Goal: Task Accomplishment & Management: Manage account settings

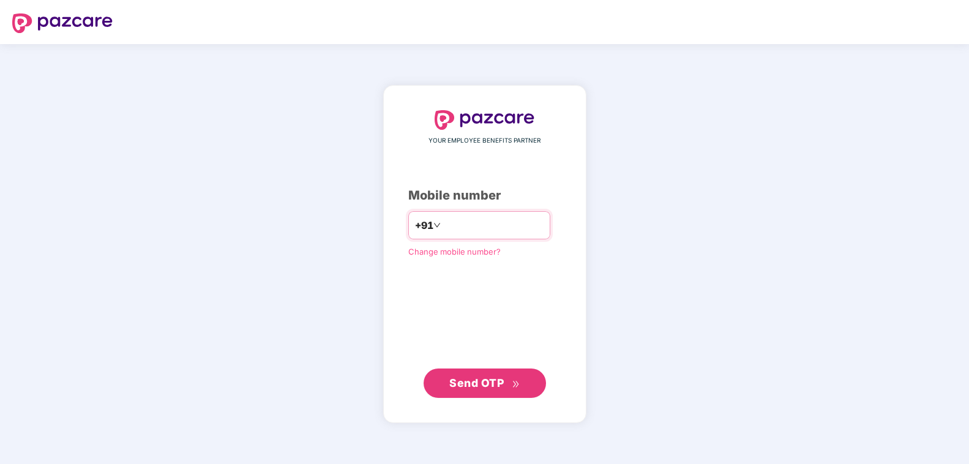
click at [478, 235] on input "number" at bounding box center [493, 226] width 100 height 20
type input "**********"
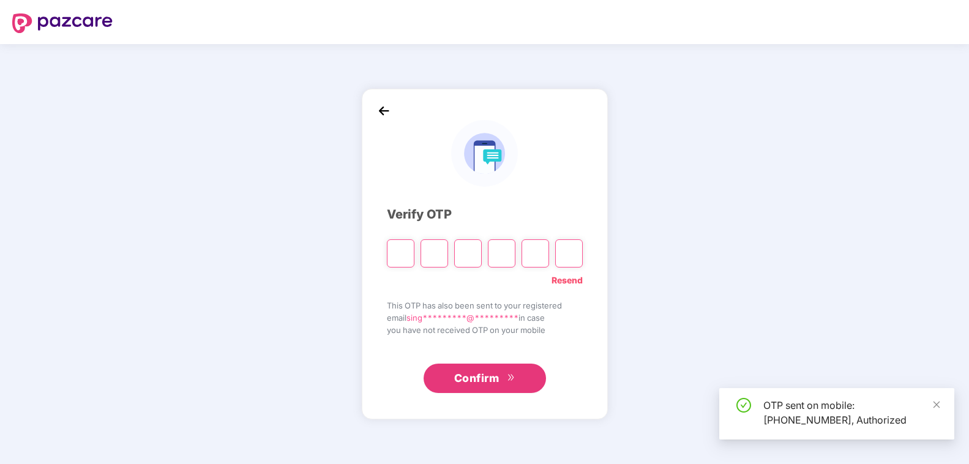
click at [400, 258] on input "Please enter verification code. Digit 1" at bounding box center [401, 253] width 28 height 28
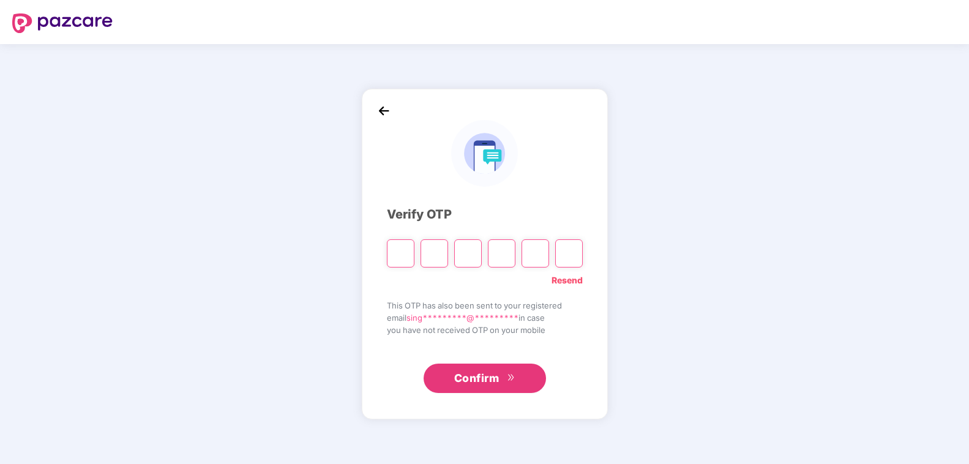
type input "*"
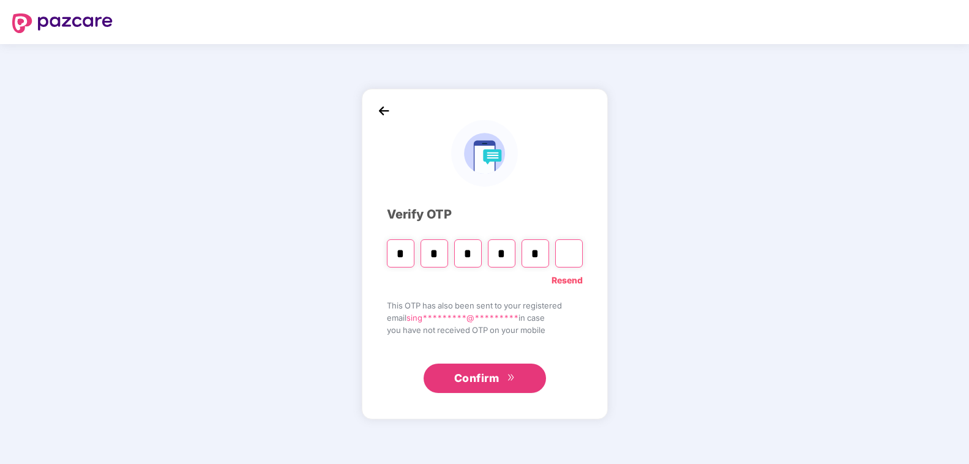
type input "*"
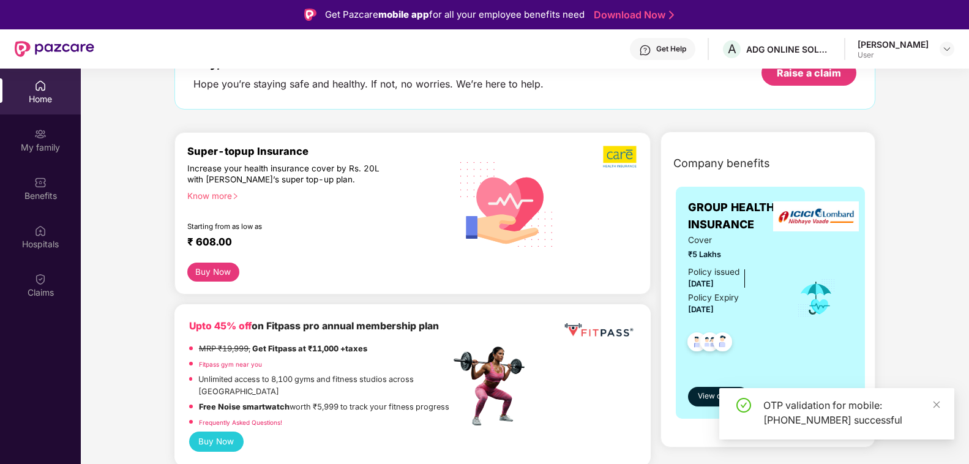
scroll to position [187, 0]
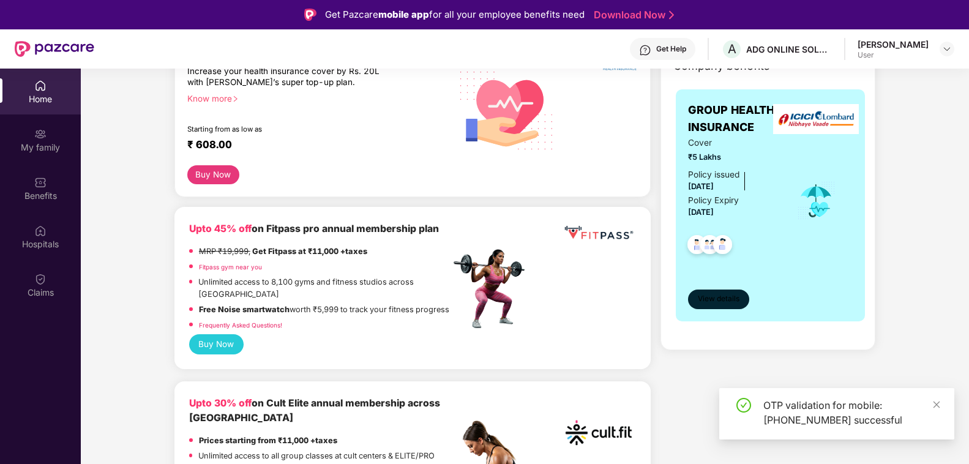
click at [734, 296] on button "View details" at bounding box center [718, 300] width 61 height 20
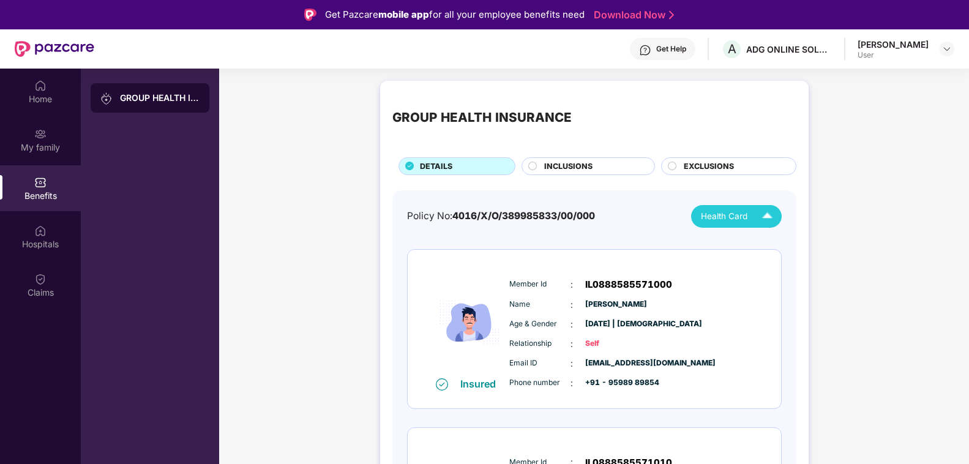
click at [759, 219] on img at bounding box center [767, 216] width 21 height 21
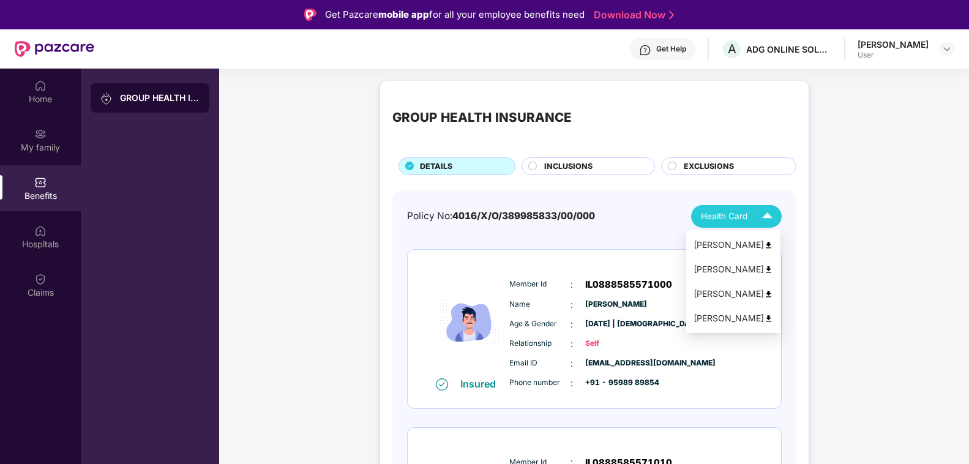
click at [765, 247] on img at bounding box center [768, 245] width 9 height 9
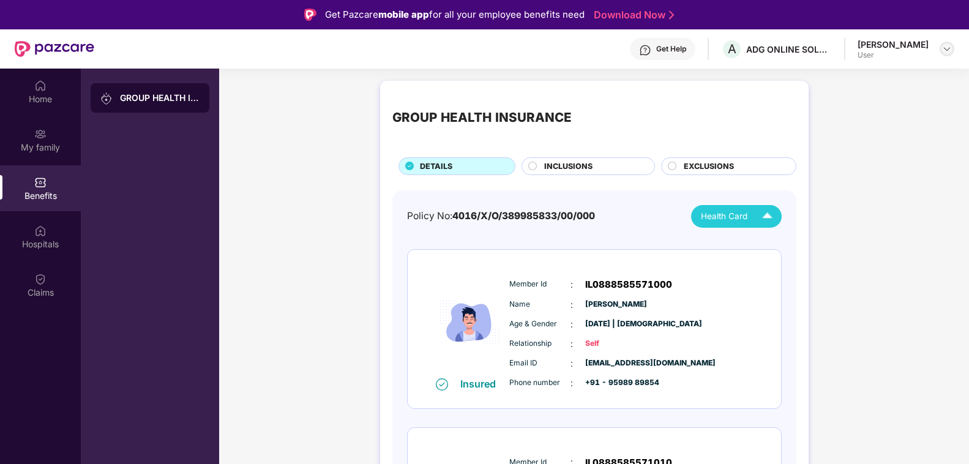
click at [951, 45] on img at bounding box center [947, 49] width 10 height 10
click at [849, 81] on div "Logout" at bounding box center [889, 78] width 159 height 24
